Goal: Use online tool/utility: Utilize a website feature to perform a specific function

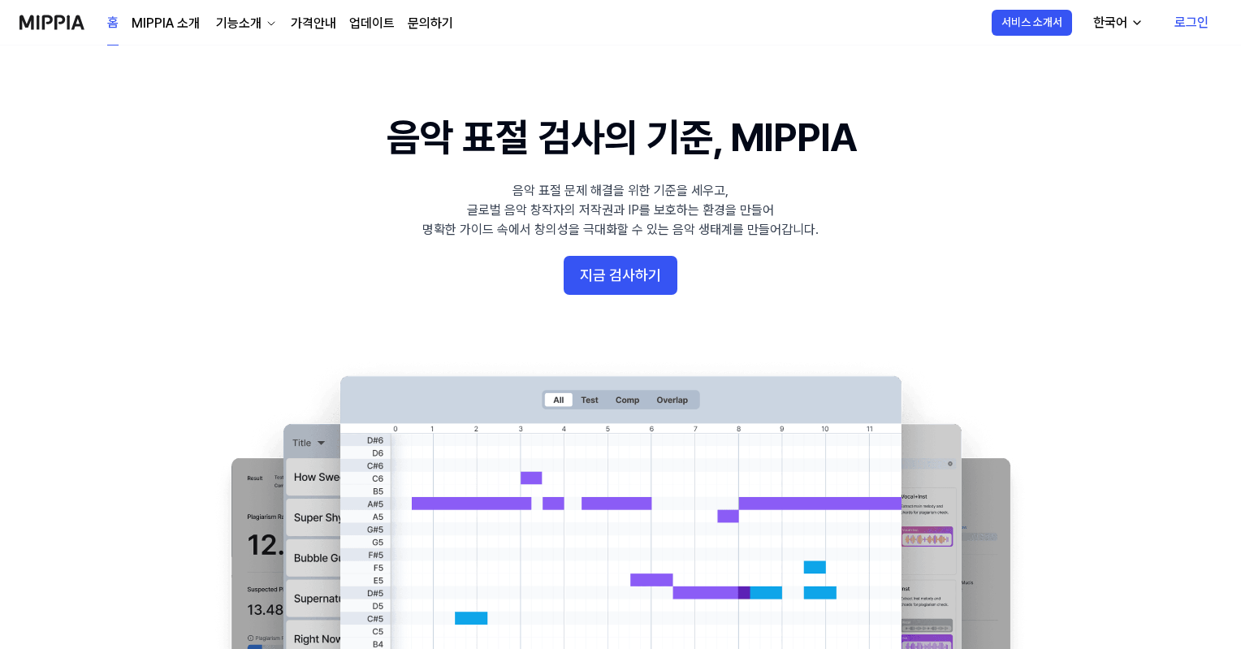
click at [1192, 21] on link "로그인" at bounding box center [1191, 22] width 60 height 45
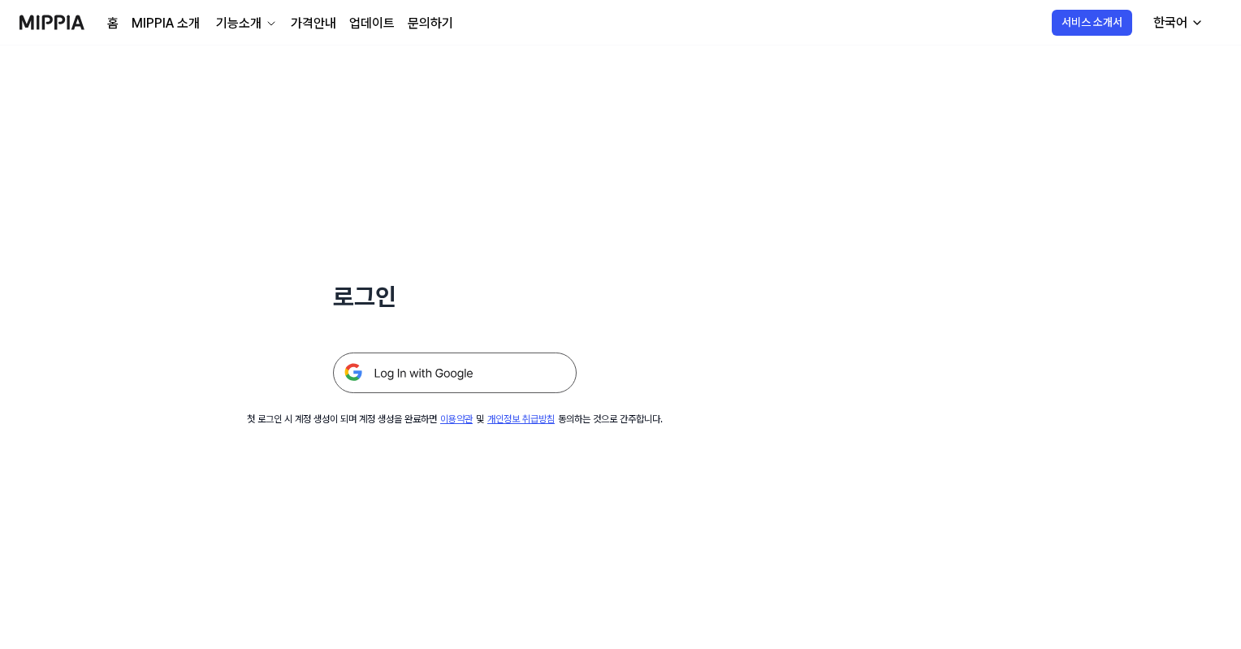
click at [408, 369] on img at bounding box center [455, 372] width 244 height 41
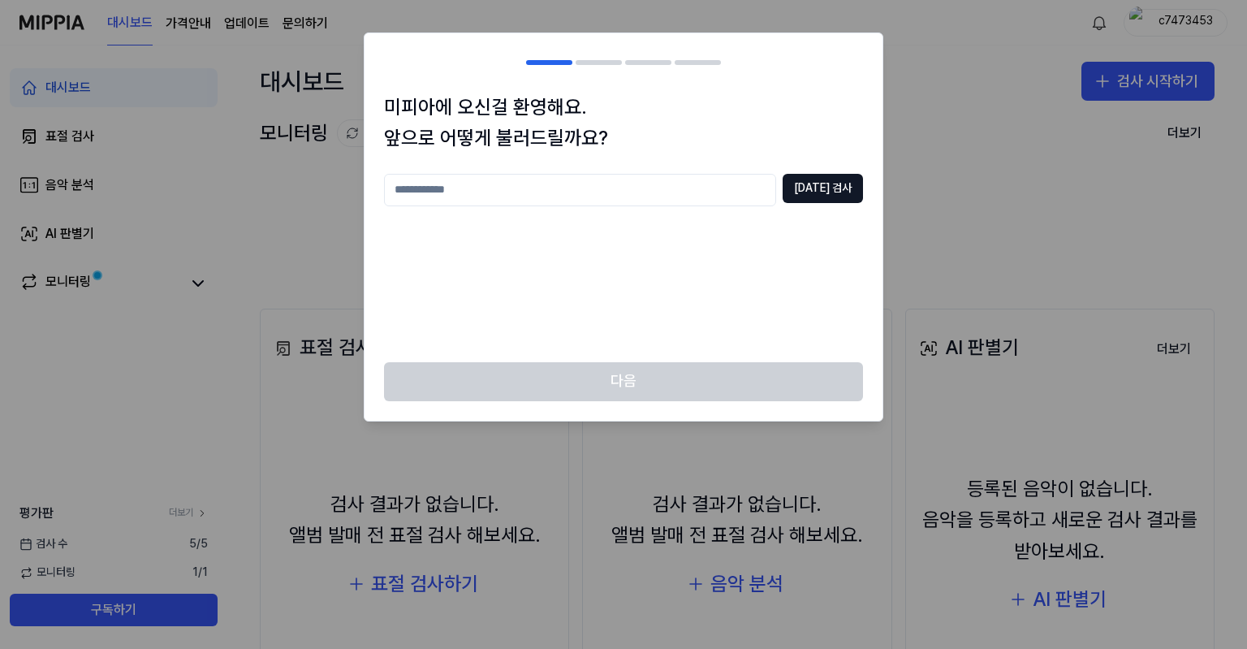
click at [542, 201] on input "text" at bounding box center [580, 190] width 392 height 32
type input "****"
click at [823, 189] on button "[DATE] 검사" at bounding box center [823, 188] width 80 height 29
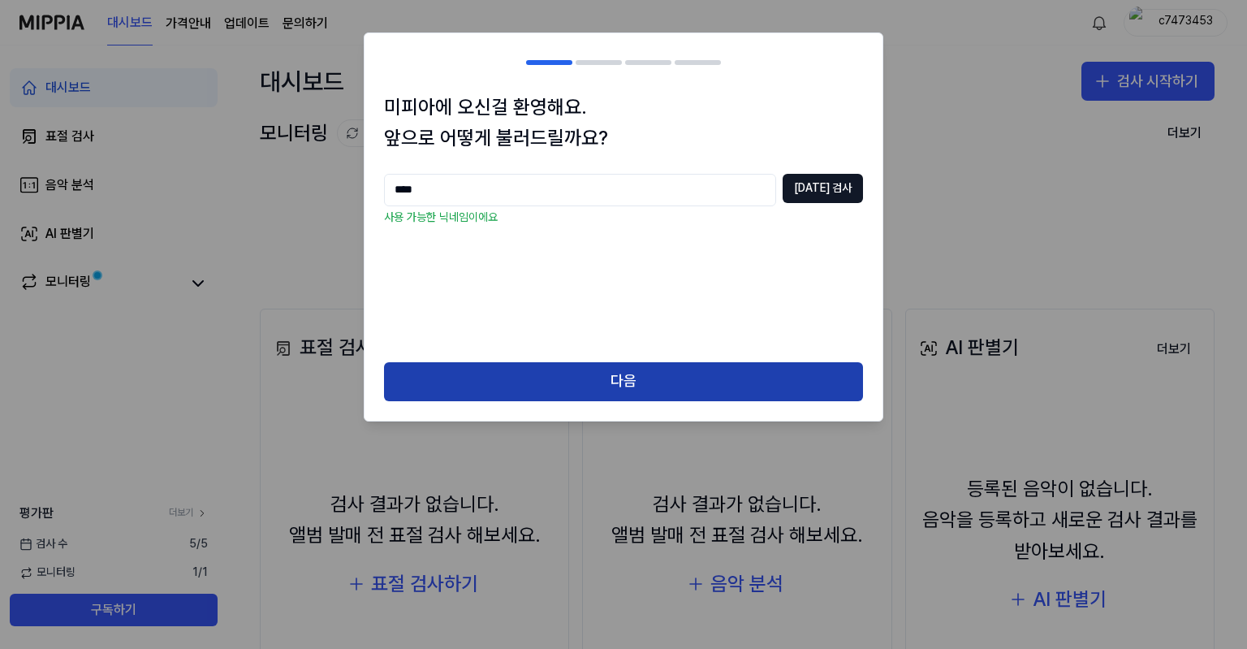
click at [602, 387] on button "다음" at bounding box center [623, 381] width 479 height 39
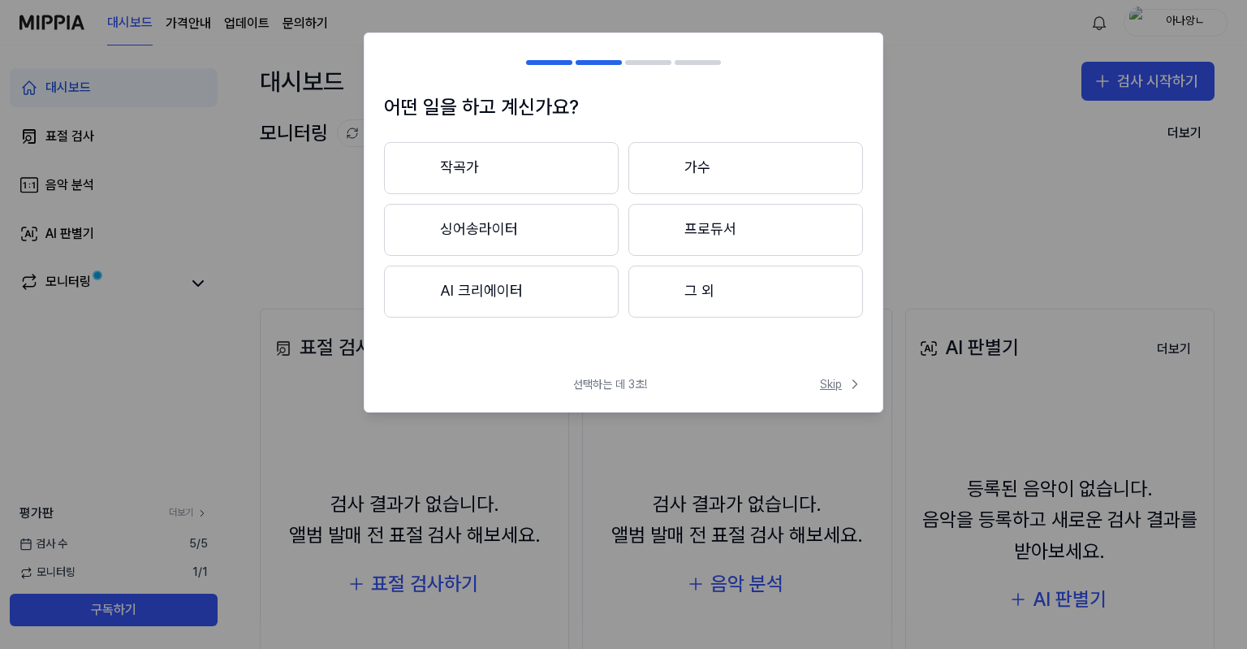
click at [838, 386] on span "Skip" at bounding box center [841, 384] width 43 height 16
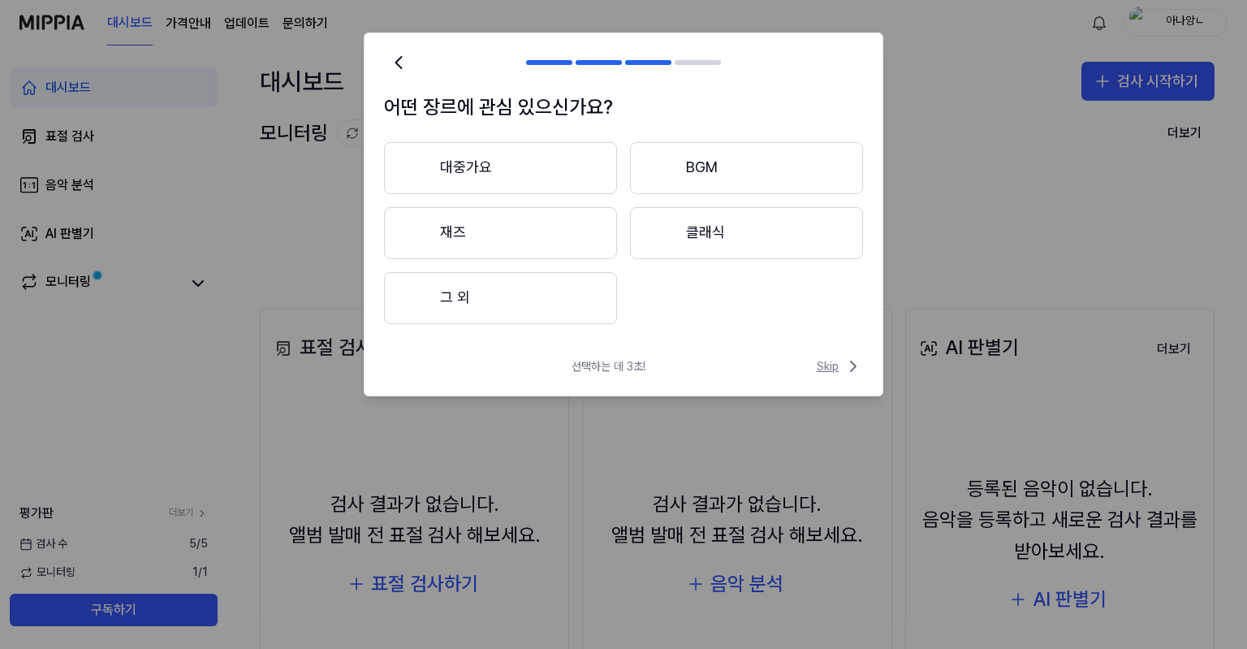
click at [846, 366] on icon at bounding box center [853, 365] width 19 height 19
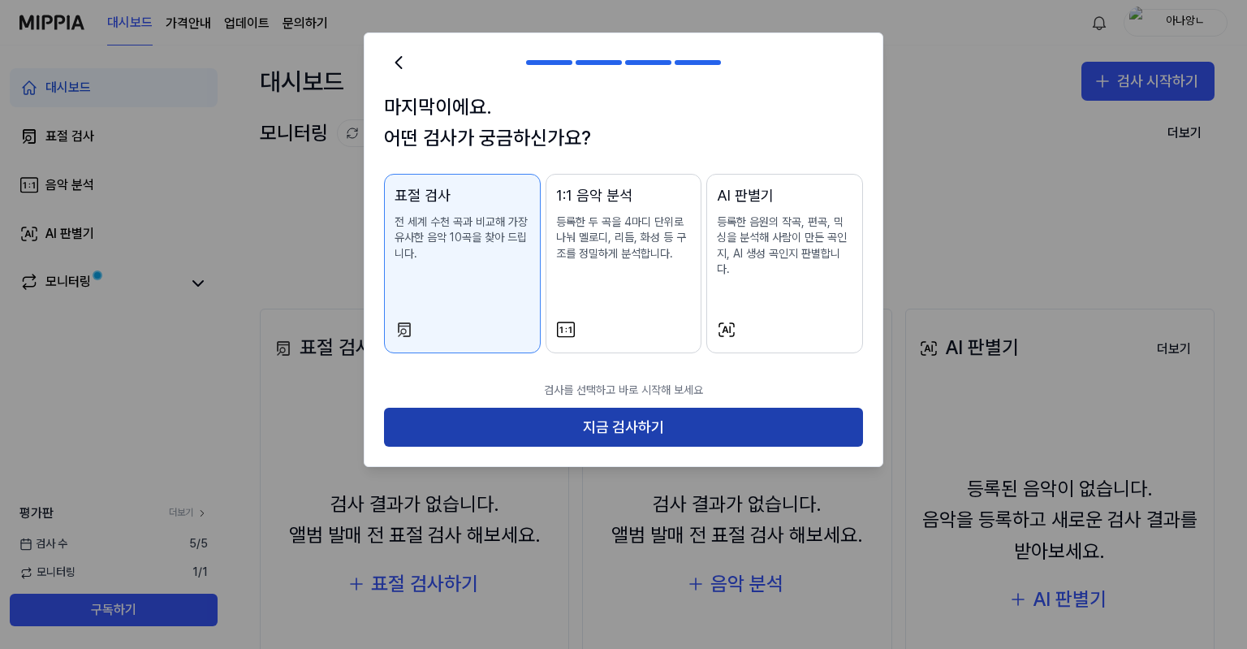
click at [575, 408] on button "지금 검사하기" at bounding box center [623, 427] width 479 height 39
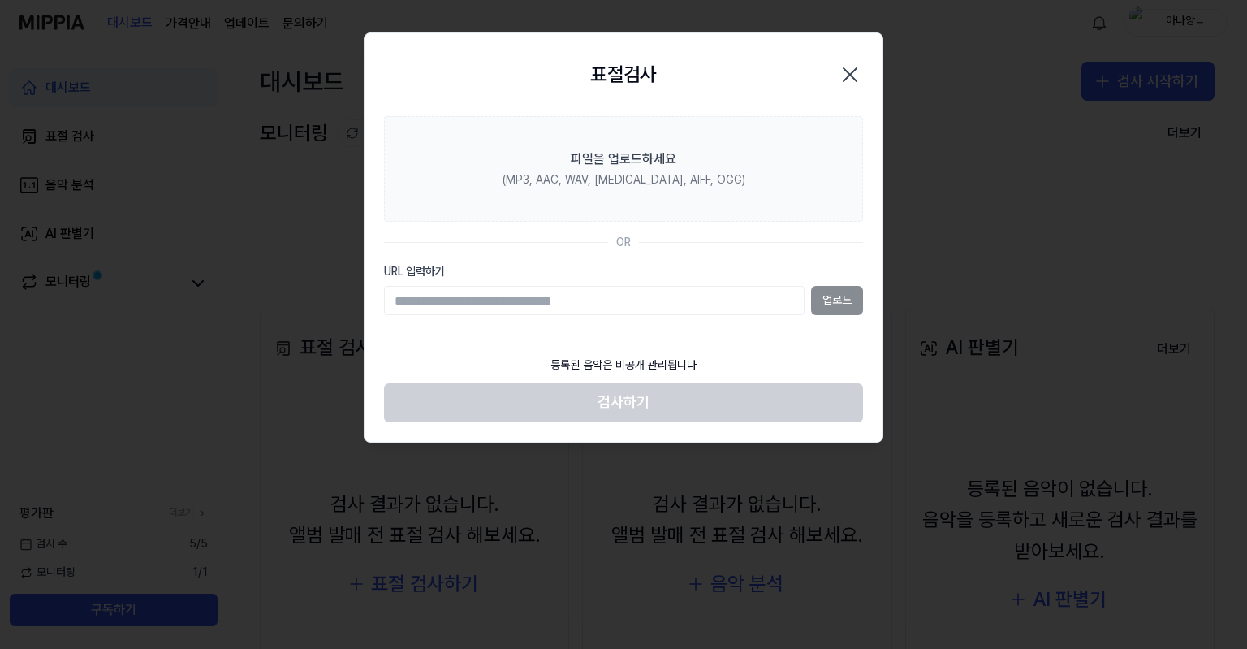
click at [591, 301] on input "URL 입력하기" at bounding box center [594, 300] width 421 height 29
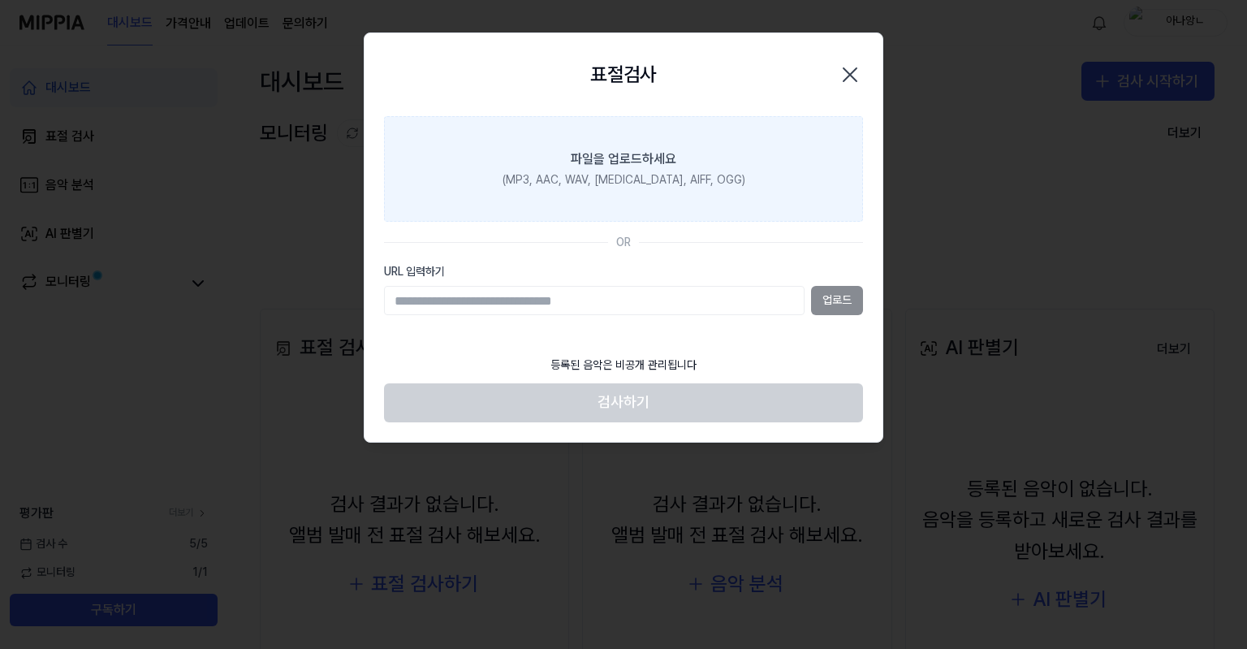
click at [558, 149] on label "파일을 업로드하세요 (MP3, AAC, WAV, FLAC, AIFF, OGG)" at bounding box center [623, 169] width 479 height 106
click at [0, 0] on input "파일을 업로드하세요 (MP3, AAC, WAV, FLAC, AIFF, OGG)" at bounding box center [0, 0] width 0 height 0
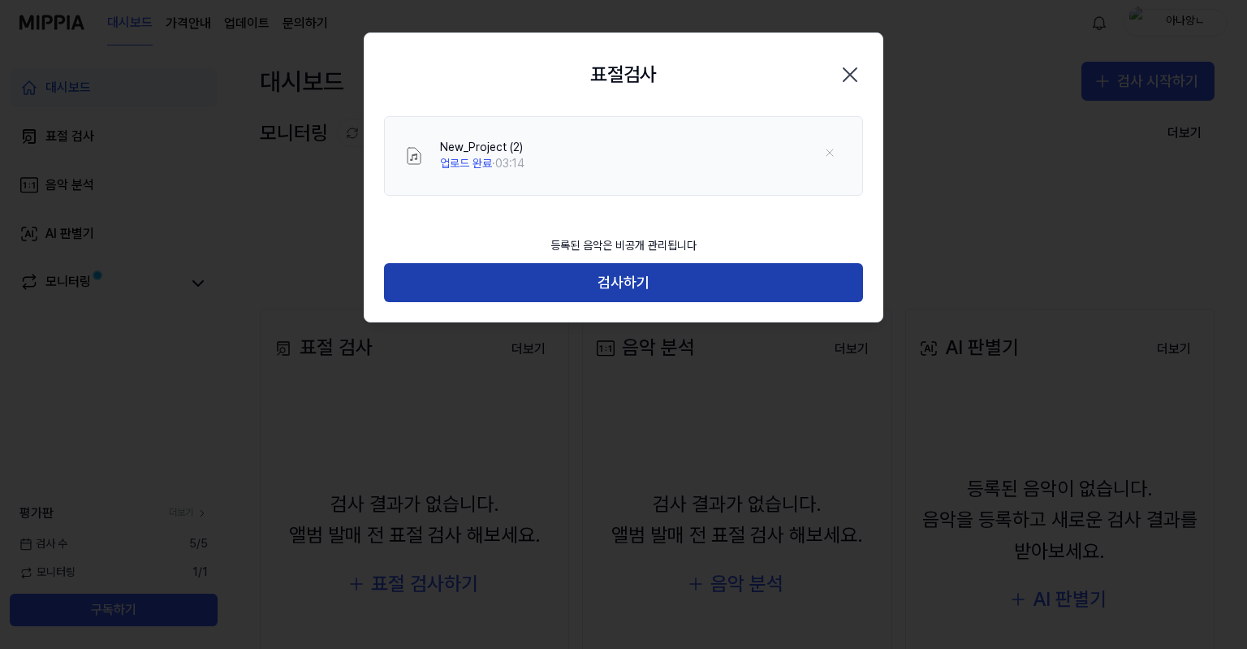
click at [594, 278] on button "검사하기" at bounding box center [623, 282] width 479 height 39
